Goal: Navigation & Orientation: Go to known website

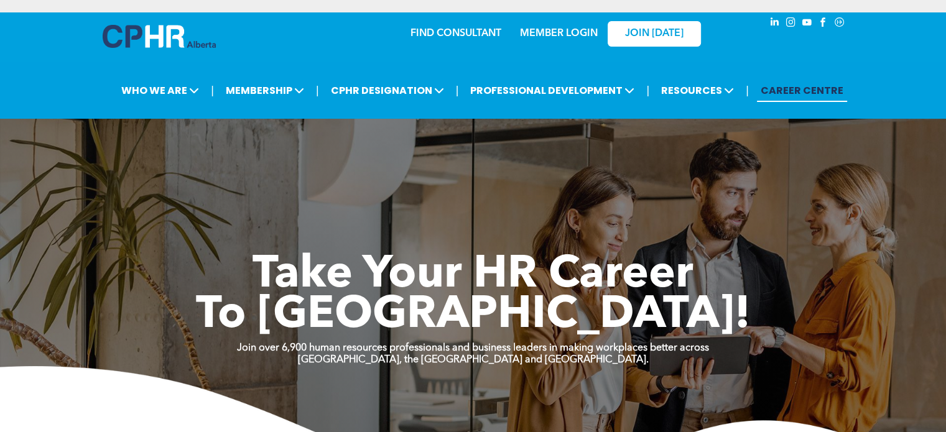
click at [535, 29] on link "MEMBER LOGIN" at bounding box center [559, 34] width 78 height 10
click at [556, 29] on link "MEMBER LOGIN" at bounding box center [559, 34] width 78 height 10
click at [555, 29] on link "MEMBER LOGIN" at bounding box center [559, 34] width 78 height 10
drag, startPoint x: 551, startPoint y: 11, endPoint x: 547, endPoint y: 24, distance: 13.8
click at [547, 22] on div "MEMBER LOGIN" at bounding box center [558, 30] width 81 height 22
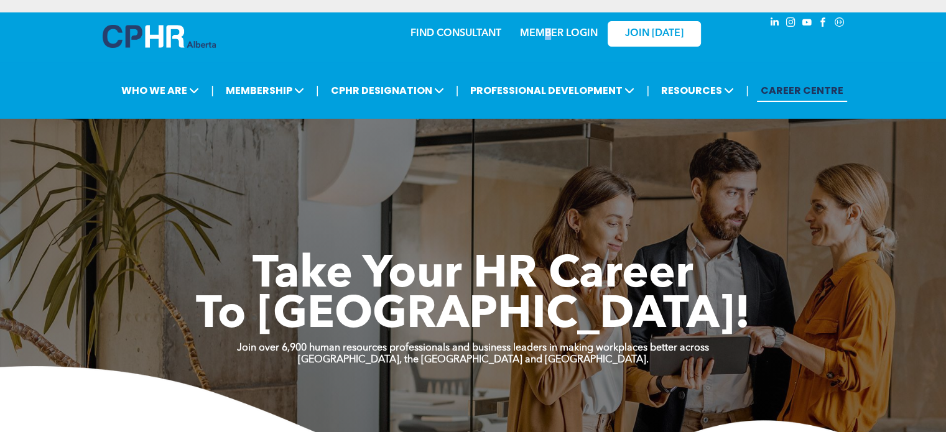
click at [546, 29] on link "MEMBER LOGIN" at bounding box center [559, 34] width 78 height 10
